Goal: Information Seeking & Learning: Find specific fact

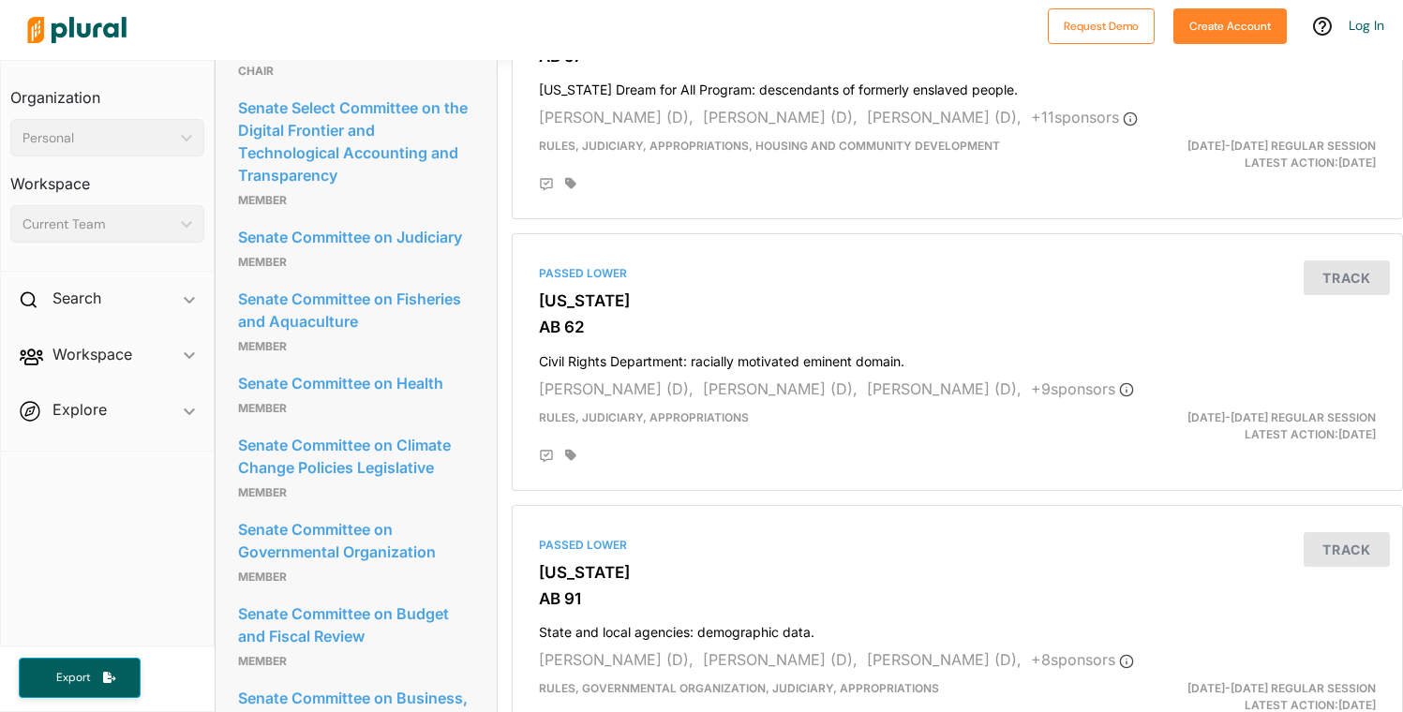
scroll to position [1348, 0]
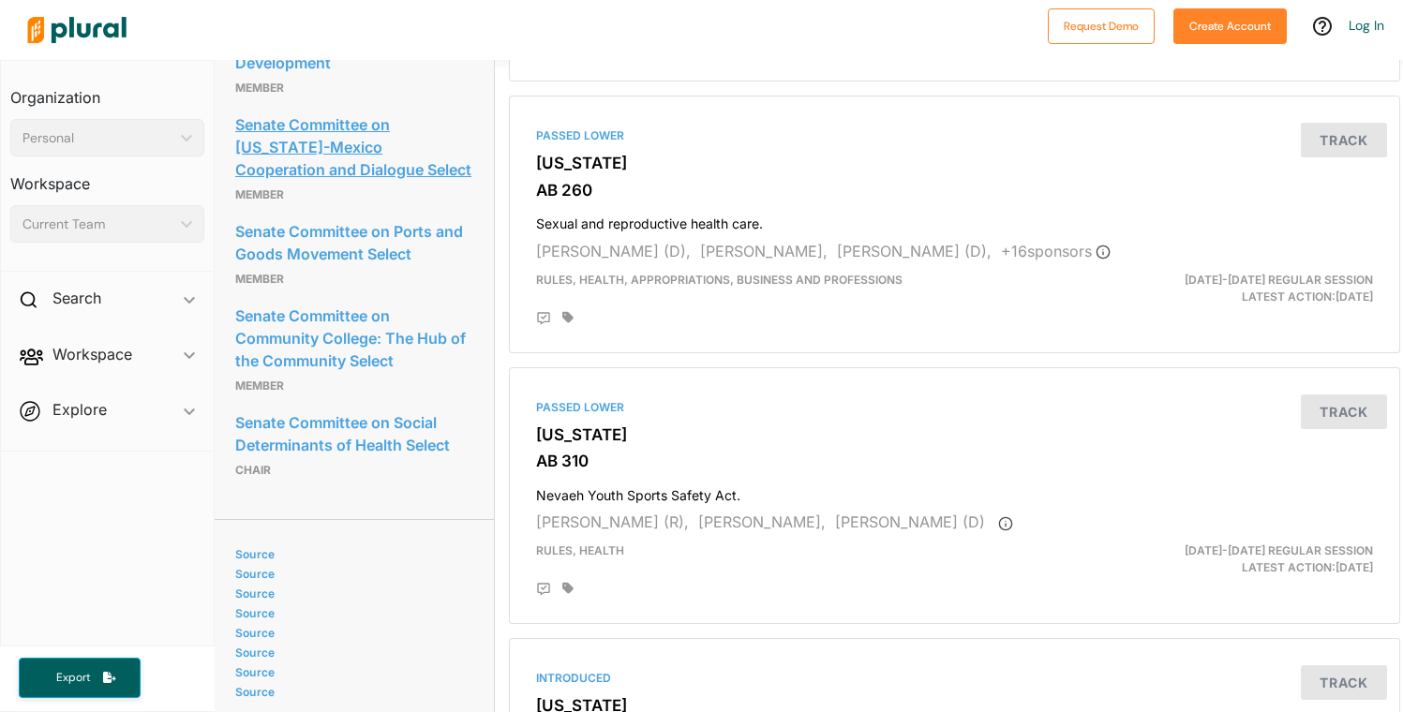
scroll to position [1998, 3]
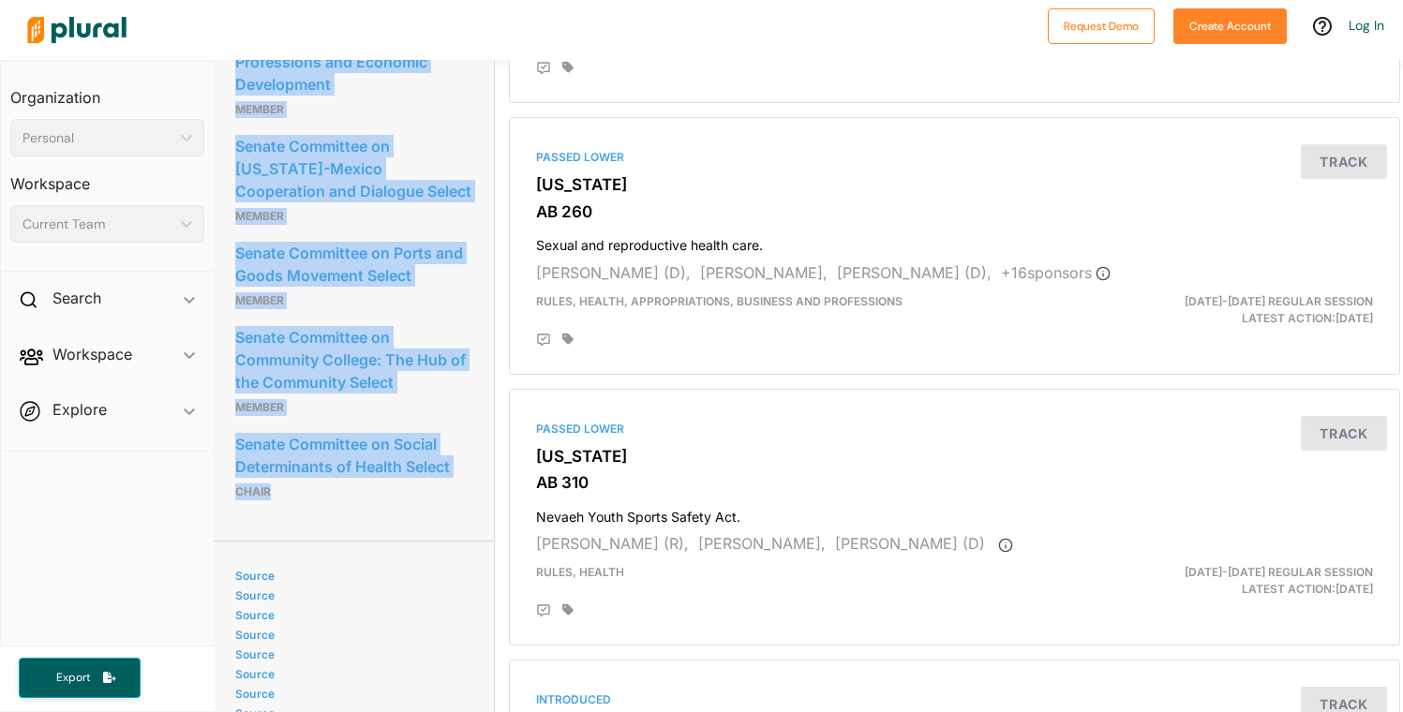
drag, startPoint x: 216, startPoint y: 418, endPoint x: 454, endPoint y: 571, distance: 282.8
copy div "Senate Committee on Legislative Budget Member Senate Committee on Biotechnology…"
